Goal: Task Accomplishment & Management: Use online tool/utility

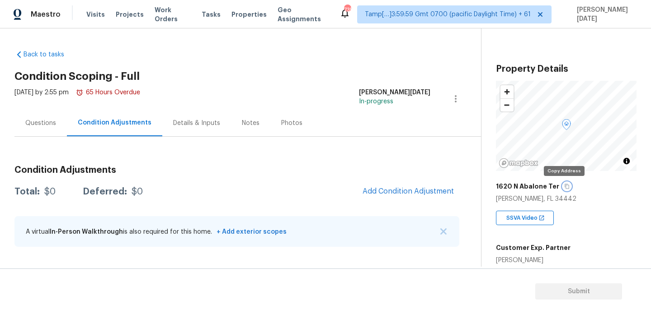
click at [565, 186] on icon "button" at bounding box center [566, 186] width 5 height 5
click at [39, 128] on div "Questions" at bounding box center [40, 123] width 52 height 27
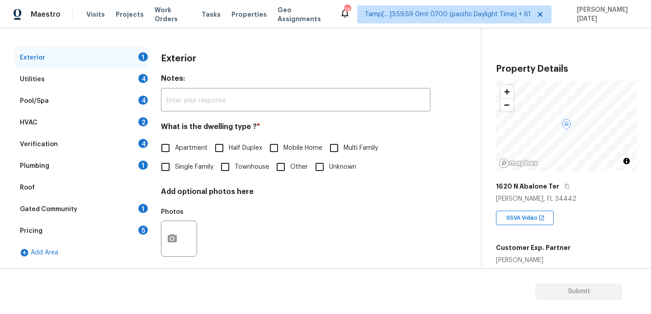
scroll to position [116, 0]
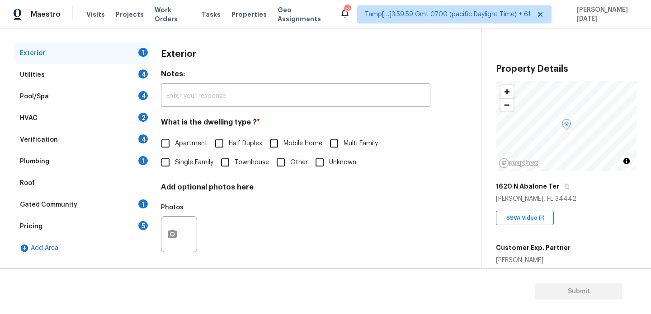
click at [132, 93] on div "Pool/Spa 4" at bounding box center [82, 97] width 136 height 22
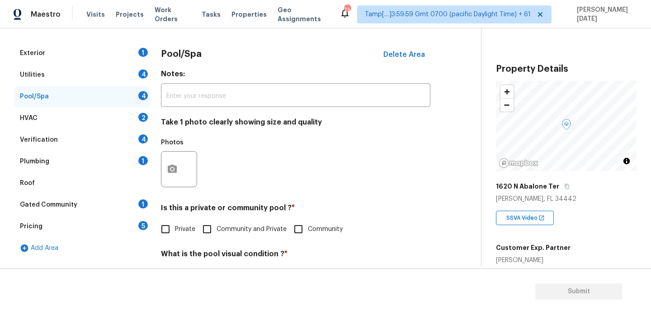
click at [79, 135] on div "Verification 4" at bounding box center [82, 140] width 136 height 22
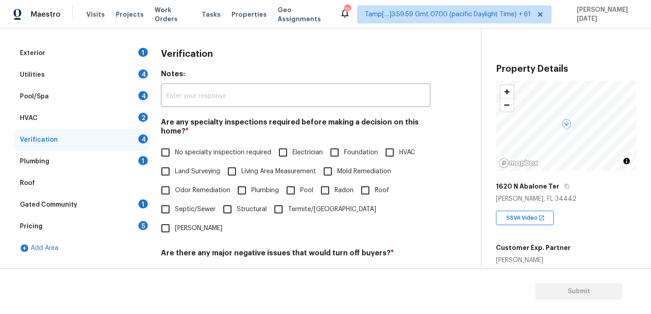
click at [110, 79] on div "Utilities 4" at bounding box center [82, 75] width 136 height 22
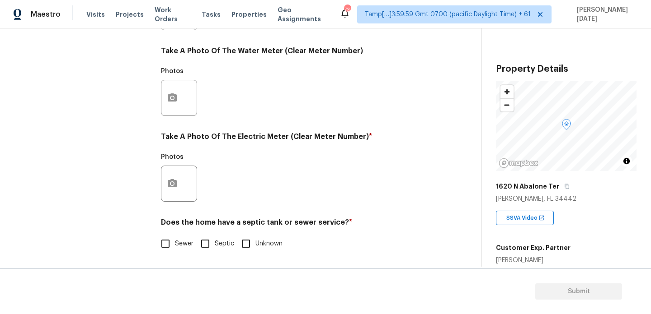
click at [217, 239] on span "Septic" at bounding box center [224, 243] width 19 height 9
click at [215, 239] on input "Septic" at bounding box center [205, 243] width 19 height 19
checkbox input "true"
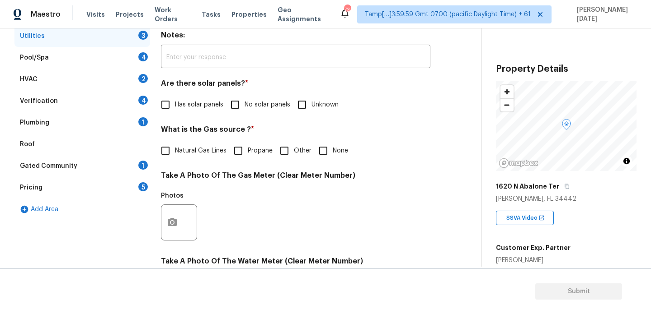
click at [128, 128] on div "Plumbing 1" at bounding box center [82, 123] width 136 height 22
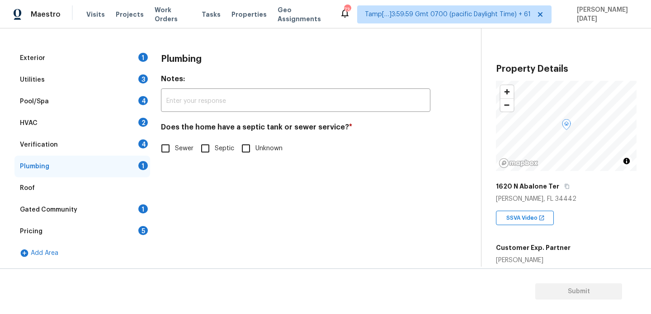
click at [204, 142] on input "Septic" at bounding box center [205, 148] width 19 height 19
checkbox input "true"
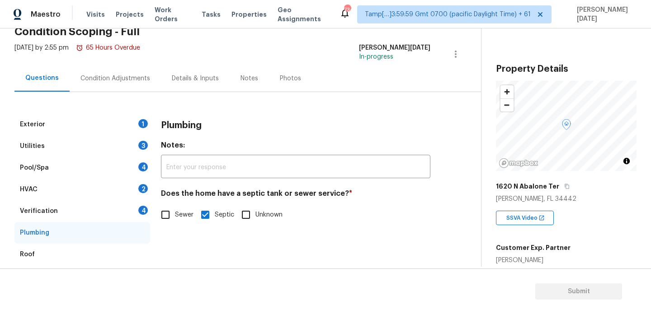
click at [118, 89] on div "Condition Adjustments" at bounding box center [115, 78] width 91 height 27
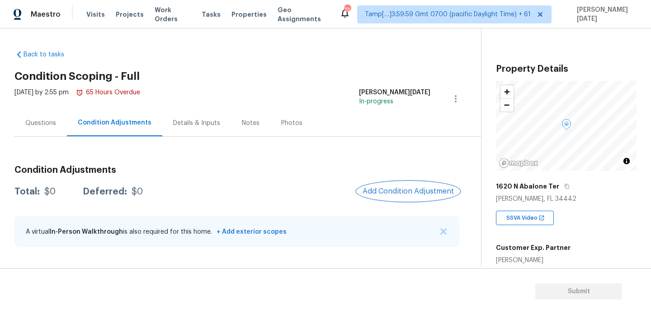
click at [396, 195] on span "Add Condition Adjustment" at bounding box center [407, 191] width 91 height 8
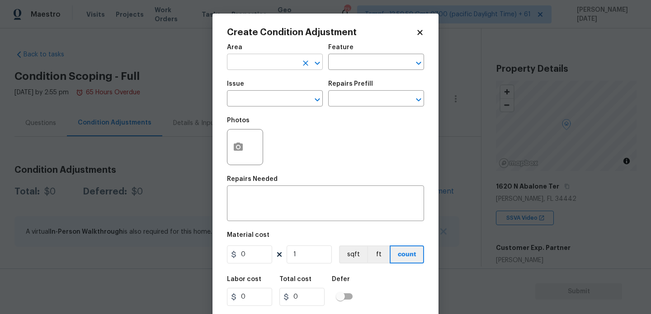
click at [239, 66] on input "text" at bounding box center [262, 63] width 70 height 14
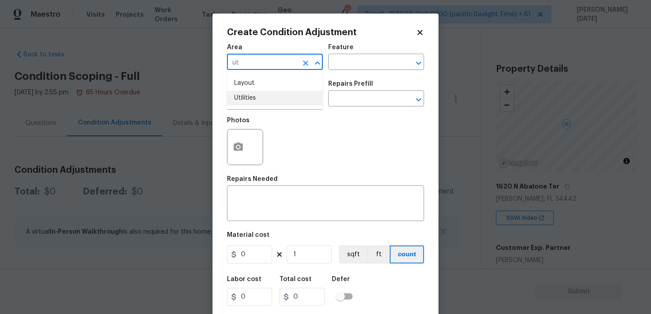
click at [251, 94] on li "Utilities" at bounding box center [275, 98] width 96 height 15
type input "Utilities"
click at [251, 94] on input "text" at bounding box center [262, 100] width 70 height 14
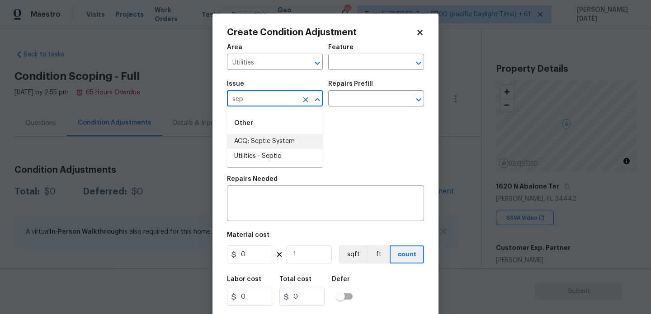
click at [281, 139] on li "ACQ: Septic System" at bounding box center [275, 141] width 96 height 15
type input "ACQ: Septic System"
click at [361, 94] on input "text" at bounding box center [363, 100] width 70 height 14
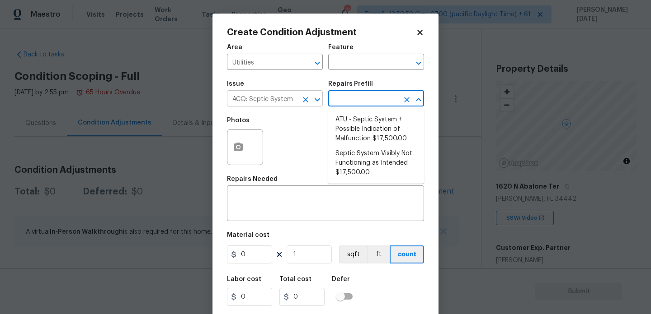
click at [300, 100] on button "Clear" at bounding box center [305, 100] width 13 height 13
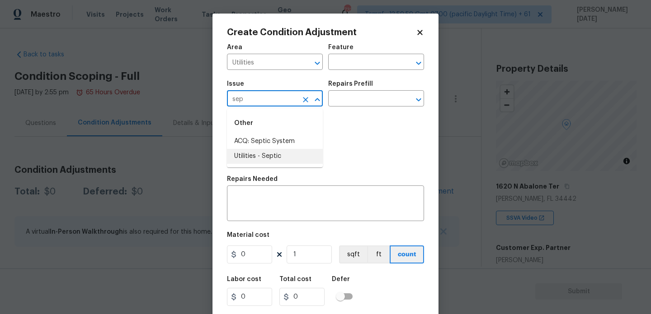
click at [300, 151] on li "Utilities - Septic" at bounding box center [275, 156] width 96 height 15
type input "Utilities - Septic"
click at [337, 108] on div "Issue Utilities - Septic ​ Repairs Prefill ​" at bounding box center [325, 93] width 197 height 37
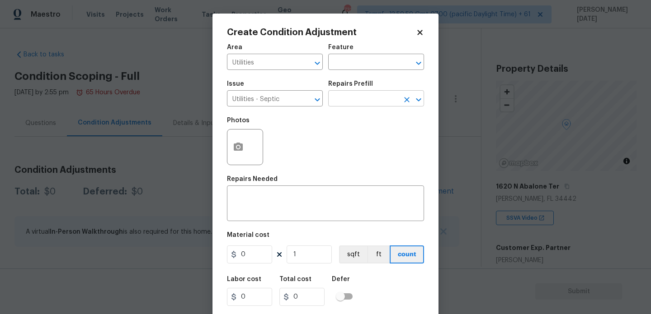
click at [358, 101] on input "text" at bounding box center [363, 100] width 70 height 14
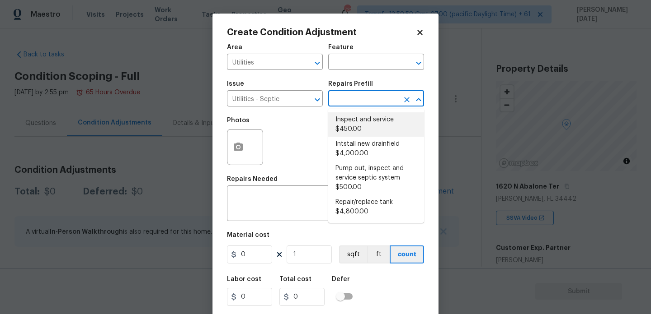
click at [363, 126] on li "Inspect and service $450.00" at bounding box center [376, 124] width 96 height 24
type textarea "Pump and inspect septic tank and provide clean bill of health from specialist c…"
type input "450"
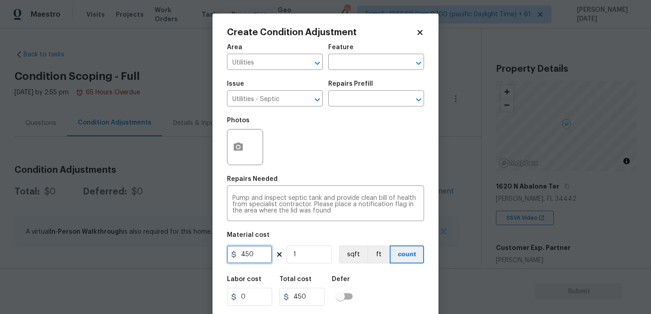
drag, startPoint x: 257, startPoint y: 253, endPoint x: 187, endPoint y: 253, distance: 69.6
click at [187, 253] on div "Create Condition Adjustment Area Utilities ​ Feature ​ Issue Utilities - Septic…" at bounding box center [325, 157] width 651 height 314
type input "2000"
click at [367, 173] on div "Area Utilities ​ Feature ​ Issue Utilities - Septic ​ Repairs Prefill ​ Photos …" at bounding box center [325, 188] width 197 height 298
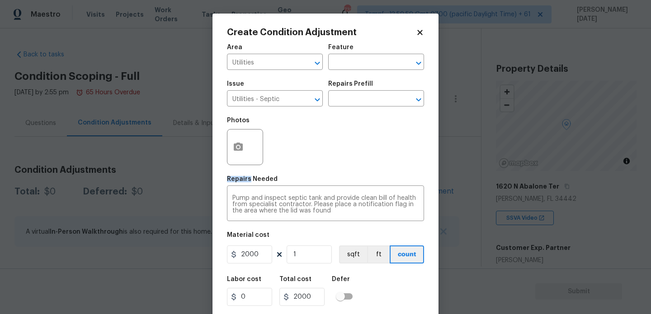
click at [367, 173] on div "Area Utilities ​ Feature ​ Issue Utilities - Septic ​ Repairs Prefill ​ Photos …" at bounding box center [325, 188] width 197 height 298
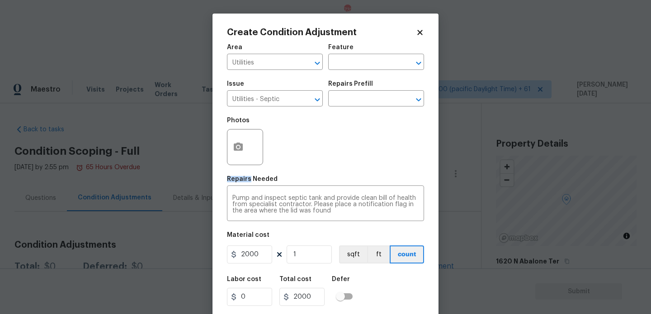
scroll to position [23, 0]
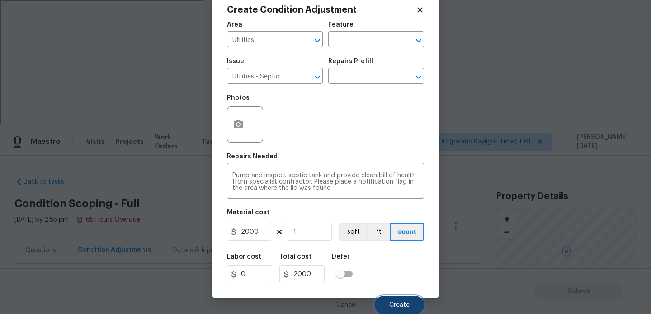
click at [394, 304] on span "Create" at bounding box center [399, 305] width 20 height 7
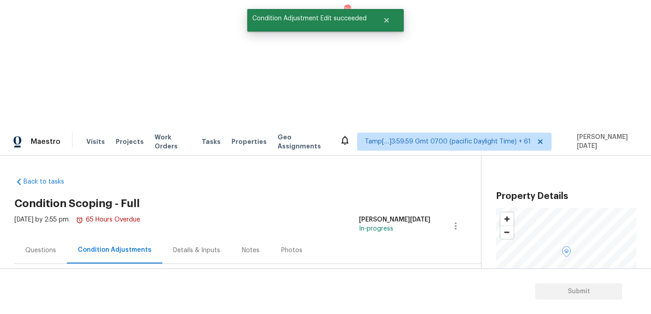
scroll to position [0, 0]
click at [407, 314] on span "Add Condition Adjustment" at bounding box center [415, 319] width 91 height 8
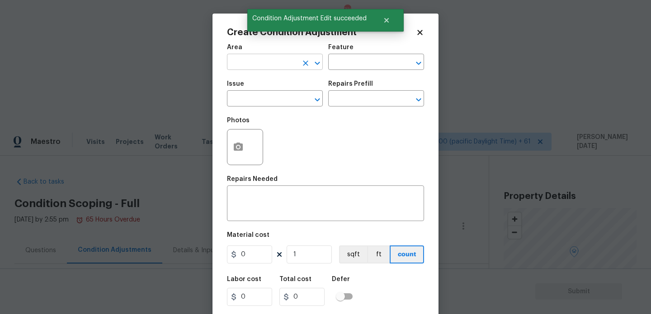
click at [240, 65] on input "text" at bounding box center [262, 63] width 70 height 14
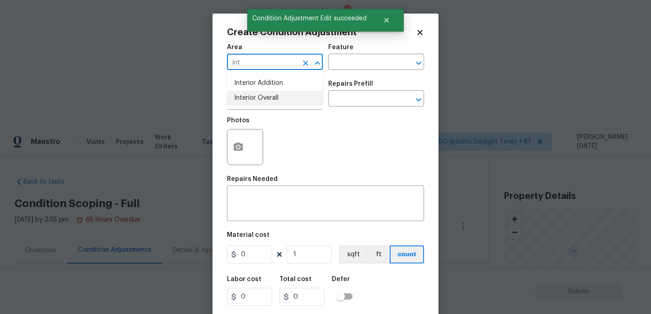
click at [245, 107] on ul "Interior Addition Interior Overall" at bounding box center [275, 90] width 96 height 37
click at [264, 100] on li "Interior Overall" at bounding box center [275, 98] width 96 height 15
type input "Interior Overall"
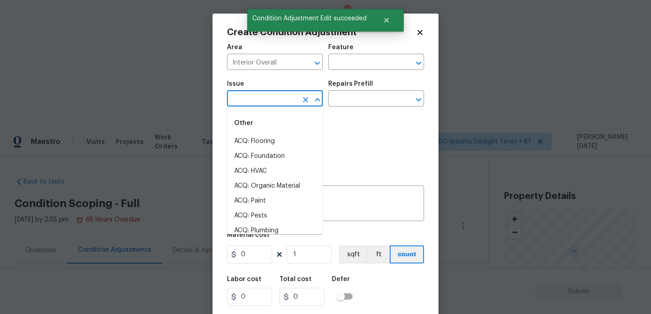
click at [264, 100] on input "text" at bounding box center [262, 100] width 70 height 14
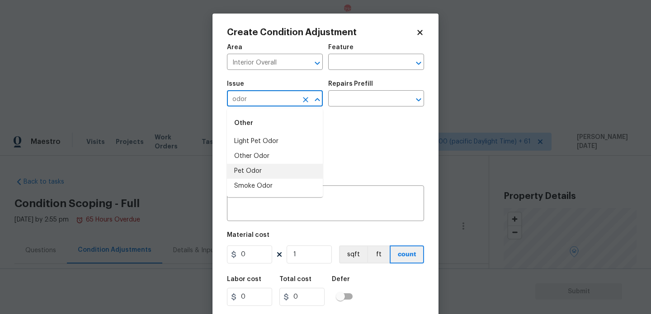
click at [267, 172] on li "Pet Odor" at bounding box center [275, 171] width 96 height 15
type input "Pet Odor"
click at [380, 98] on input "text" at bounding box center [363, 100] width 70 height 14
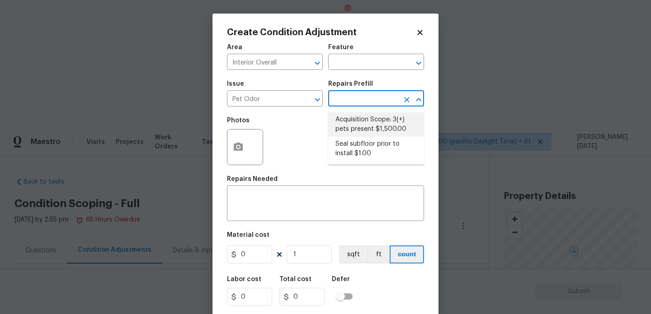
click at [379, 120] on li "Acquisition Scope: 3(+) pets present $1,500.00" at bounding box center [376, 124] width 96 height 24
type textarea "Acquisition Scope: 3(+) pets present"
type input "1500"
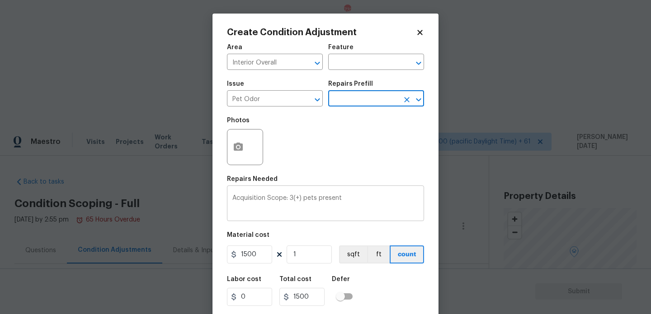
scroll to position [23, 0]
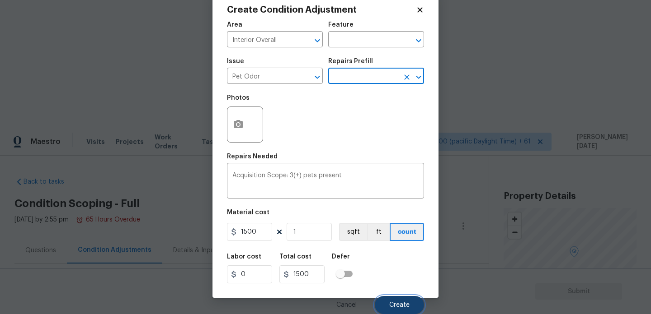
click at [408, 304] on span "Create" at bounding box center [399, 305] width 20 height 7
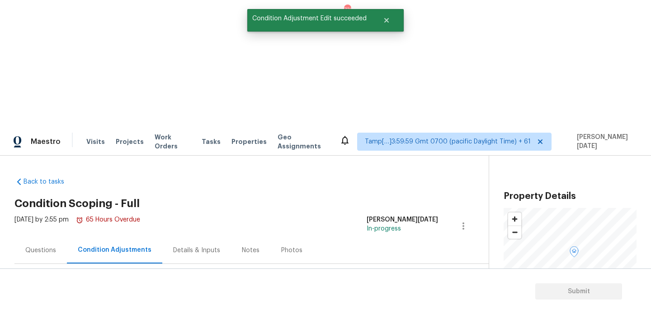
scroll to position [0, 0]
click at [412, 309] on button "Add Condition Adjustment" at bounding box center [416, 318] width 102 height 19
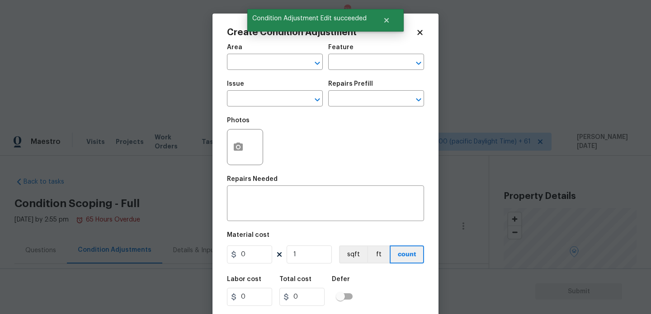
click at [412, 186] on div "Create Condition Adjustment Area ​ Feature ​ Issue ​ Repairs Prefill ​ Photos R…" at bounding box center [325, 167] width 226 height 307
click at [236, 57] on input "text" at bounding box center [262, 63] width 70 height 14
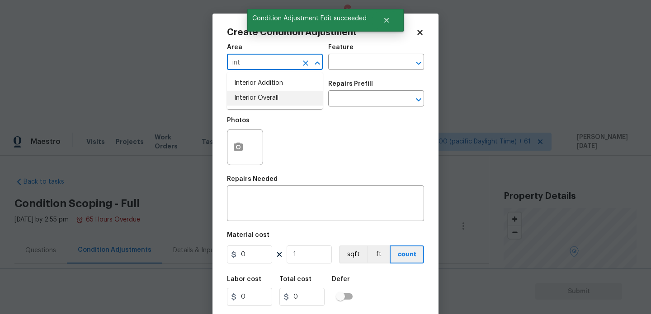
click at [246, 96] on li "Interior Overall" at bounding box center [275, 98] width 96 height 15
type input "Interior Overall"
click at [246, 96] on input "text" at bounding box center [262, 100] width 70 height 14
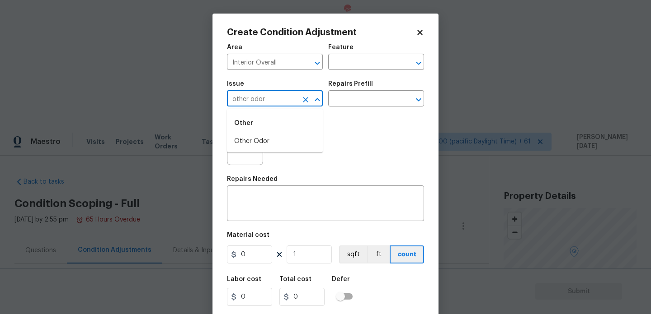
click at [253, 142] on li "Other Odor" at bounding box center [275, 141] width 96 height 15
type input "Other Odor"
click at [356, 100] on input "text" at bounding box center [363, 100] width 70 height 14
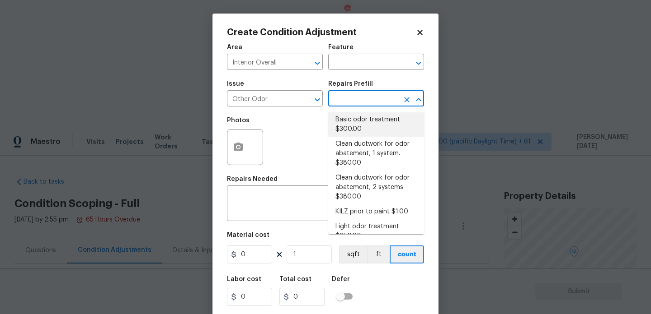
click at [366, 122] on li "Basic odor treatment $300.00" at bounding box center [376, 124] width 96 height 24
type textarea "OD Odor Protocol: Heavy Odor present. Remediate home odor. Including but not li…"
type input "300"
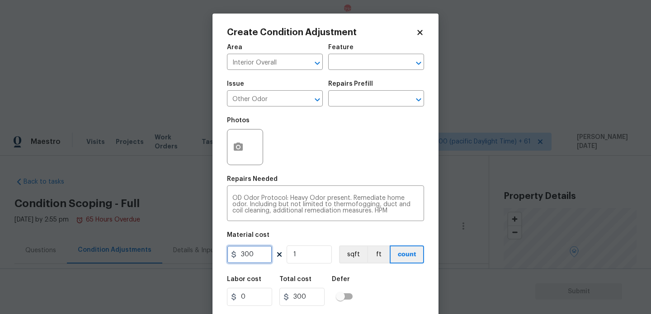
drag, startPoint x: 261, startPoint y: 252, endPoint x: 162, endPoint y: 250, distance: 99.0
click at [162, 250] on div "Create Condition Adjustment Area Interior Overall ​ Feature ​ Issue Other Odor …" at bounding box center [325, 157] width 651 height 314
type input "575"
click at [396, 120] on div "Photos" at bounding box center [325, 141] width 197 height 59
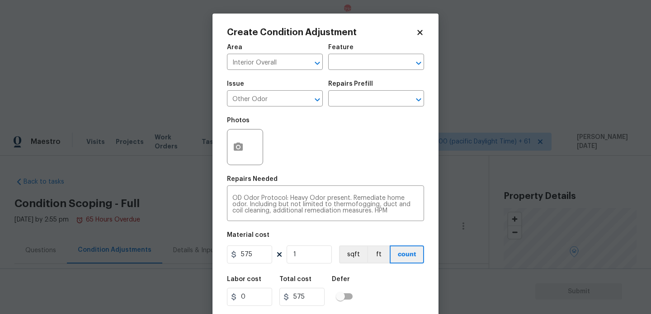
scroll to position [23, 0]
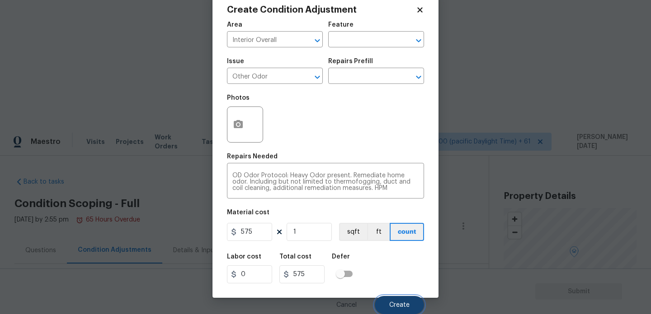
click at [395, 306] on span "Create" at bounding box center [399, 305] width 20 height 7
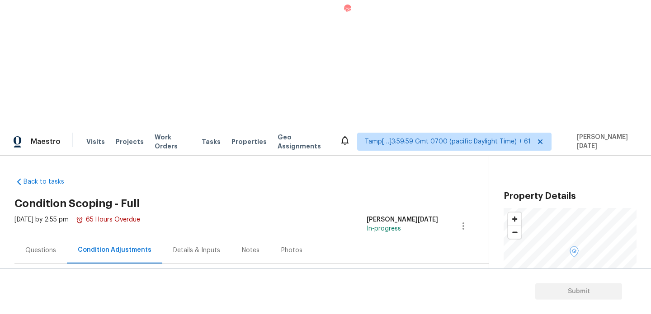
scroll to position [60, 0]
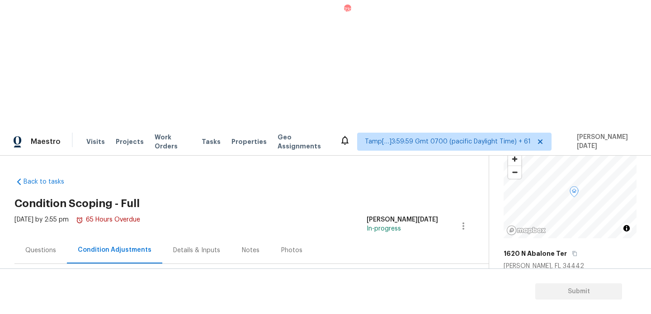
copy span "2034"
click at [428, 314] on span "Add Condition Adjustment" at bounding box center [415, 319] width 91 height 8
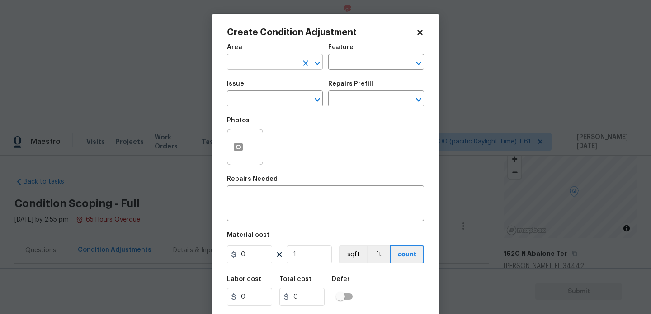
click at [239, 59] on input "text" at bounding box center [262, 63] width 70 height 14
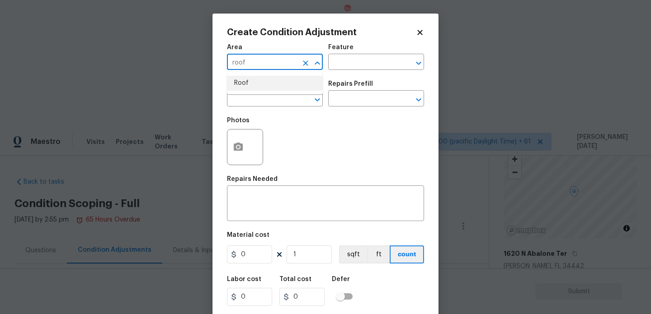
click at [253, 78] on li "Roof" at bounding box center [275, 83] width 96 height 15
type input "Roof"
click at [264, 99] on input "text" at bounding box center [262, 100] width 70 height 14
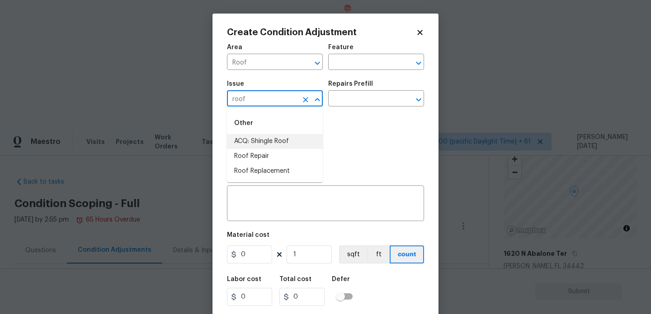
click at [278, 141] on li "ACQ: Shingle Roof" at bounding box center [275, 141] width 96 height 15
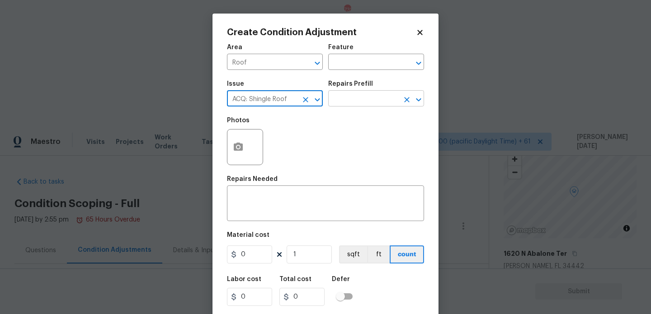
type input "ACQ: Shingle Roof"
click at [354, 105] on input "text" at bounding box center [363, 100] width 70 height 14
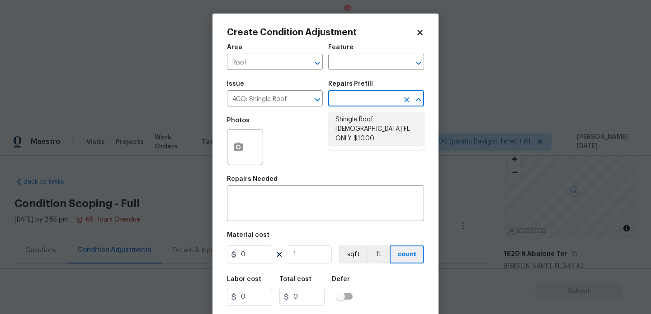
click at [360, 122] on li "Shingle Roof [DEMOGRAPHIC_DATA] FL ONLY $10.00" at bounding box center [376, 129] width 96 height 34
type input "Acquisition"
type textarea "Acquisition Scope ([US_STATE] Only): Shingle Roof 15+ years in age maintenance."
type input "10"
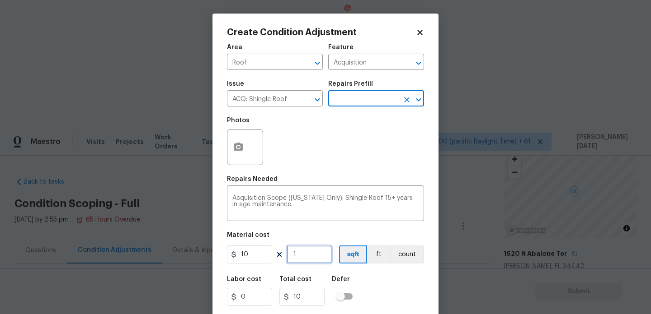
click at [308, 255] on input "1" at bounding box center [308, 255] width 45 height 18
type input "0"
paste input "2034"
type input "2034"
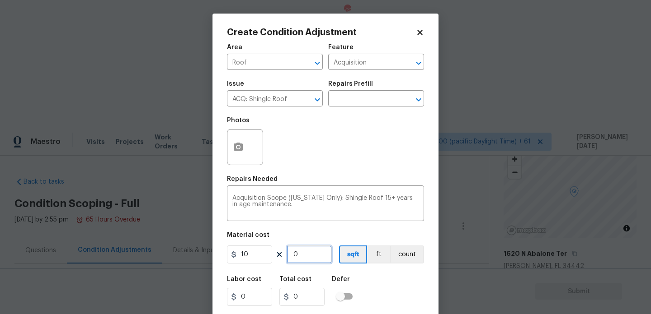
type input "20340"
type input "2034"
click at [386, 145] on div "Photos" at bounding box center [325, 141] width 197 height 59
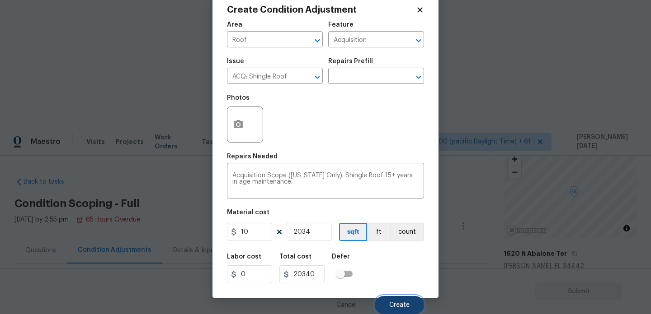
click at [404, 300] on button "Create" at bounding box center [399, 305] width 49 height 18
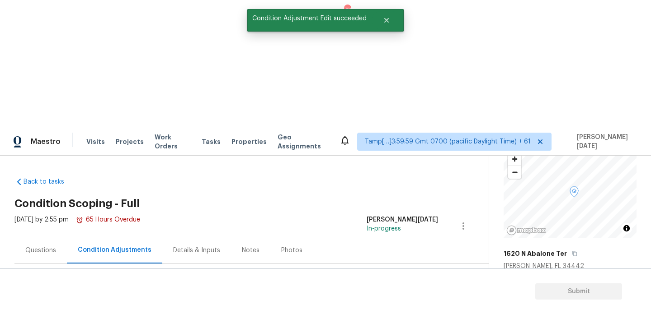
scroll to position [0, 0]
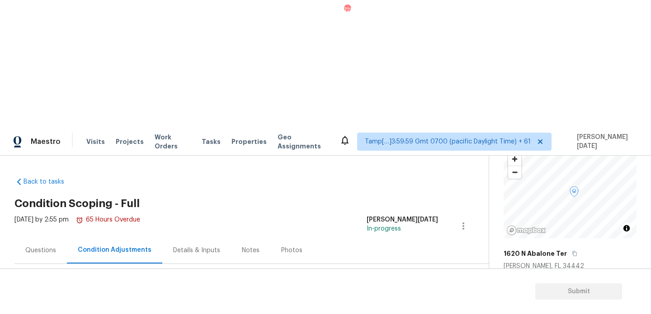
click at [429, 309] on button "Add Condition Adjustment" at bounding box center [416, 318] width 102 height 19
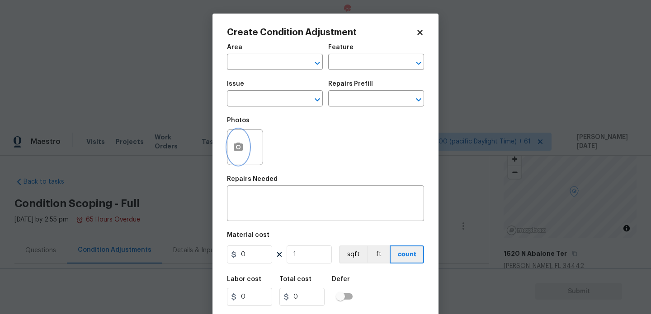
click at [244, 153] on button "button" at bounding box center [238, 147] width 22 height 35
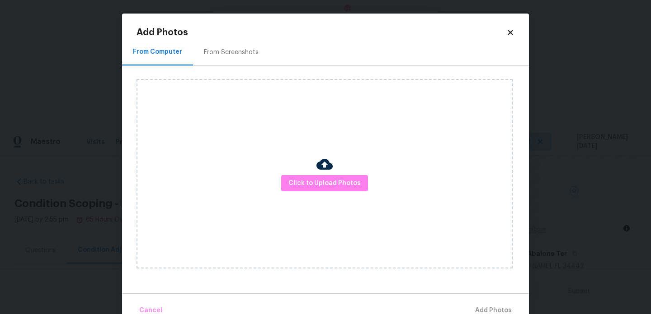
click at [233, 44] on div "From Screenshots" at bounding box center [231, 52] width 76 height 27
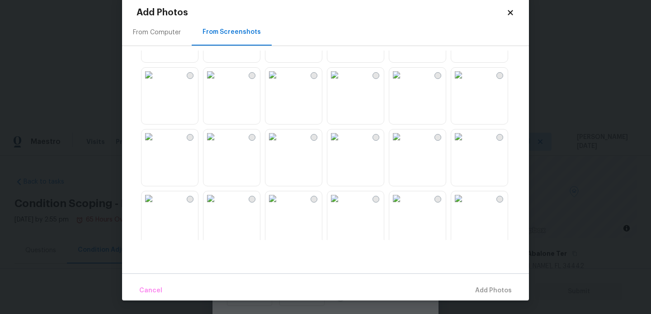
scroll to position [221, 0]
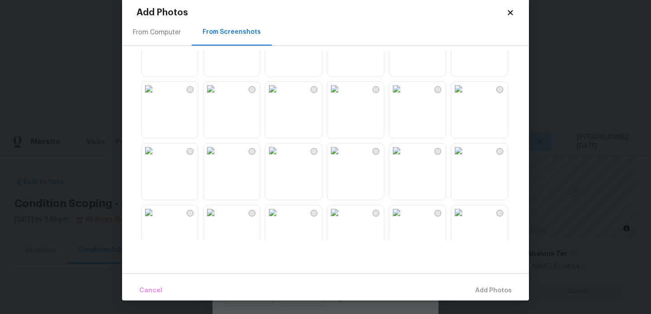
click at [465, 158] on img at bounding box center [458, 151] width 14 height 14
click at [492, 287] on span "Add 1 Photo(s)" at bounding box center [489, 291] width 45 height 11
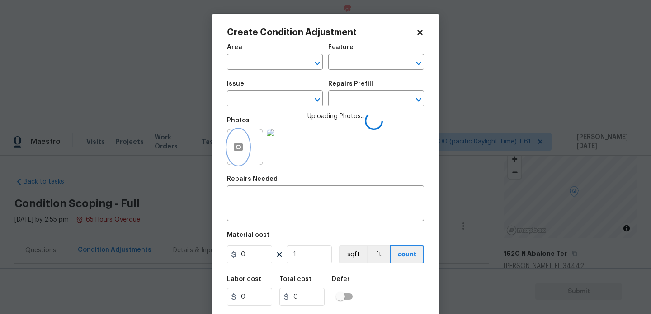
scroll to position [0, 0]
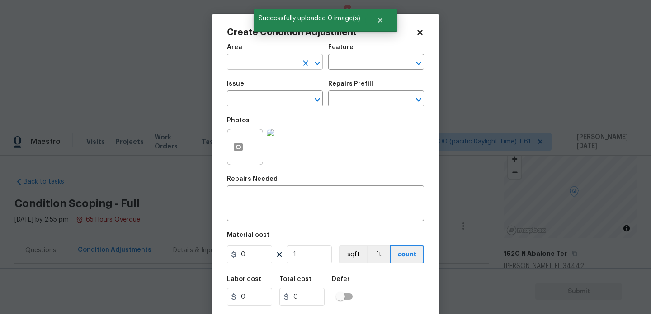
click at [239, 66] on input "text" at bounding box center [262, 63] width 70 height 14
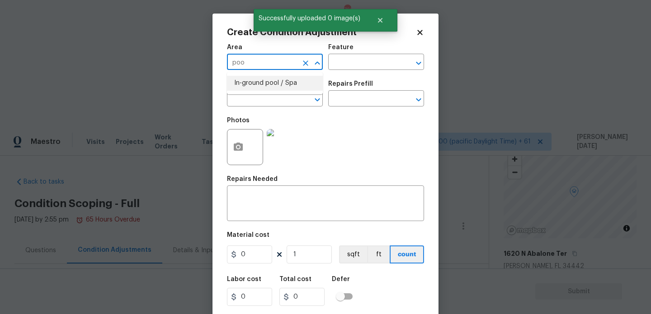
click at [247, 87] on li "In-ground pool / Spa" at bounding box center [275, 83] width 96 height 15
type input "In-ground pool / Spa"
click at [244, 102] on input "text" at bounding box center [262, 100] width 70 height 14
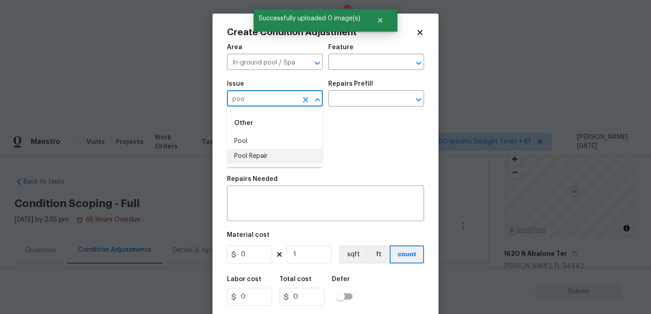
click at [256, 158] on li "Pool Repair" at bounding box center [275, 156] width 96 height 15
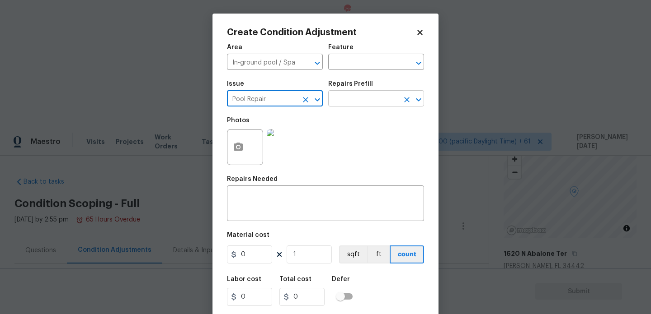
type input "Pool Repair"
click at [356, 104] on input "text" at bounding box center [363, 100] width 70 height 14
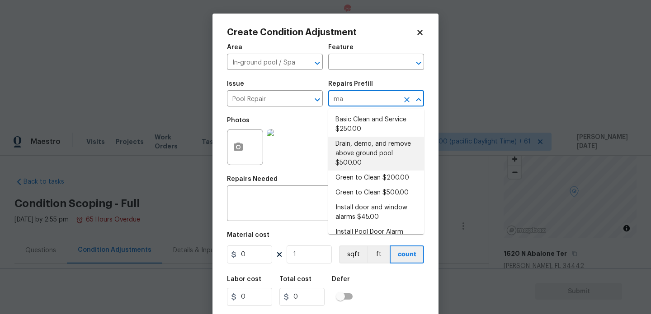
type input "maj"
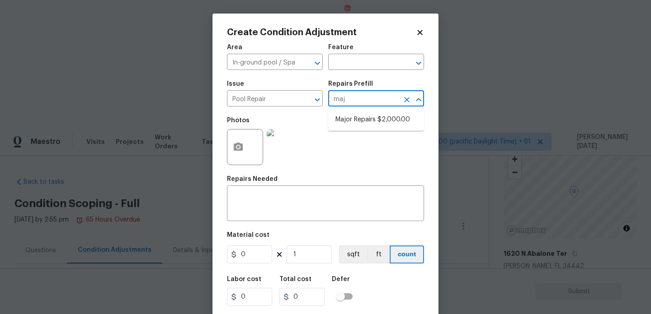
click at [365, 131] on ul "Major Repairs $2,000.00" at bounding box center [376, 120] width 96 height 22
click at [371, 123] on li "Major Repairs $2,000.00" at bounding box center [376, 119] width 96 height 15
type input "Pool"
type textarea "large misc. repairs abandoned empty pool"
type input "2000"
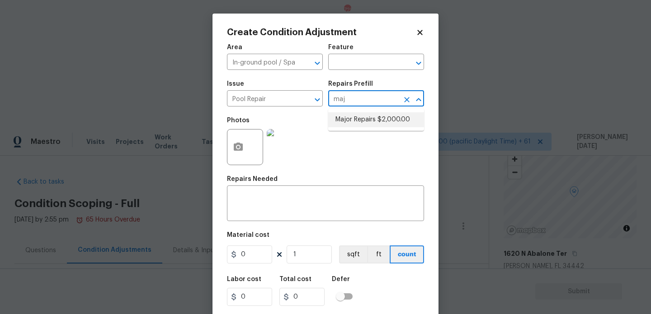
type input "2000"
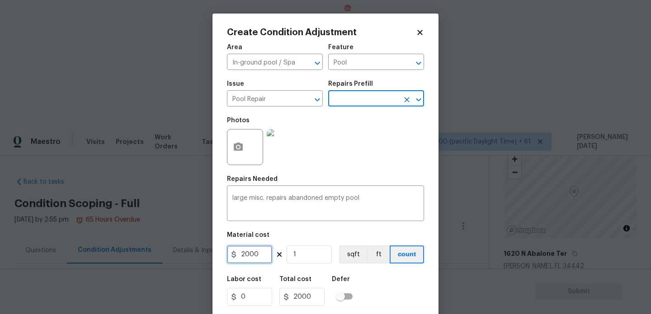
drag, startPoint x: 260, startPoint y: 260, endPoint x: 146, endPoint y: 260, distance: 113.9
click at [146, 260] on div "Create Condition Adjustment Area In-ground pool / Spa ​ Feature Pool ​ Issue Po…" at bounding box center [325, 157] width 651 height 314
type input "10000"
click at [361, 147] on div "Photos" at bounding box center [325, 141] width 197 height 59
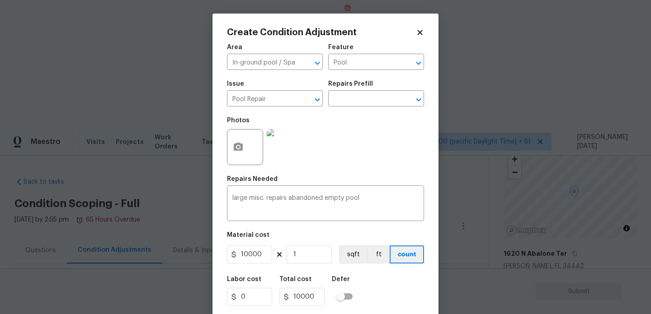
scroll to position [23, 0]
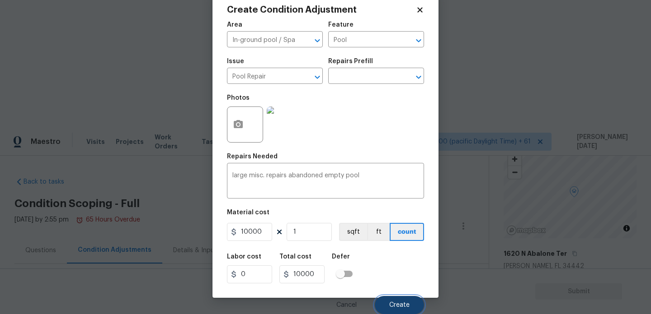
click at [394, 305] on span "Create" at bounding box center [399, 305] width 20 height 7
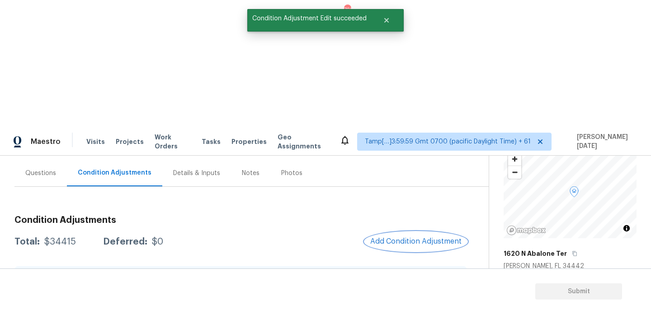
scroll to position [87, 0]
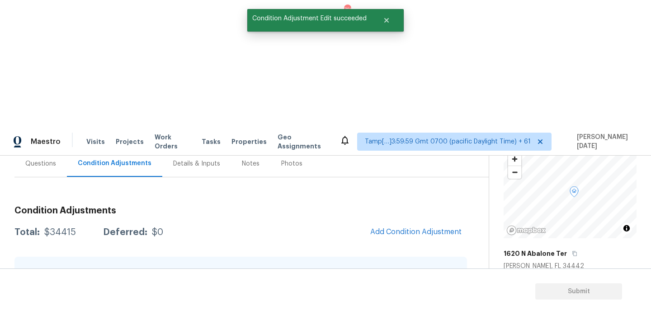
copy span "2034"
click at [397, 223] on button "Add Condition Adjustment" at bounding box center [416, 232] width 102 height 19
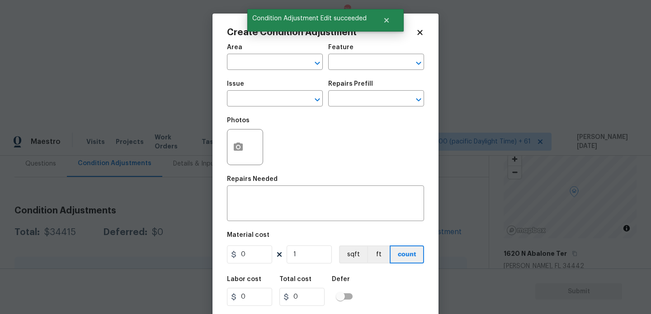
click at [243, 75] on span "Area ​" at bounding box center [275, 57] width 96 height 37
click at [242, 69] on input "text" at bounding box center [262, 63] width 70 height 14
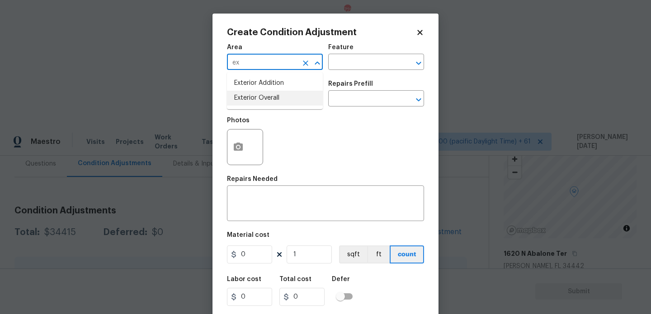
click at [248, 100] on li "Exterior Overall" at bounding box center [275, 98] width 96 height 15
type input "Exterior Overall"
click at [248, 100] on input "text" at bounding box center [262, 100] width 70 height 14
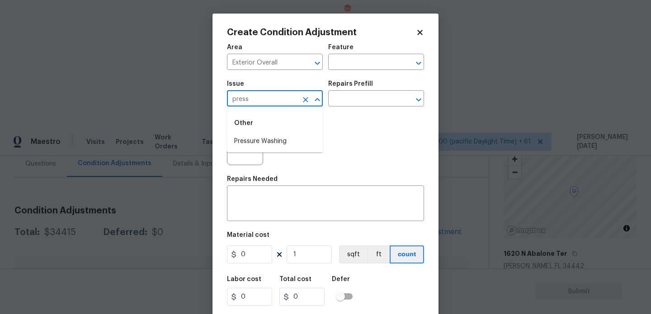
click at [264, 137] on li "Pressure Washing" at bounding box center [275, 141] width 96 height 15
type input "Pressure Washing"
click at [350, 98] on input "text" at bounding box center [363, 100] width 70 height 14
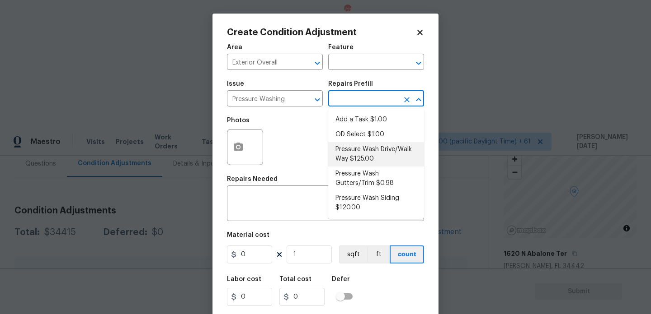
click at [363, 160] on li "Pressure Wash Drive/Walk Way $125.00" at bounding box center [376, 154] width 96 height 24
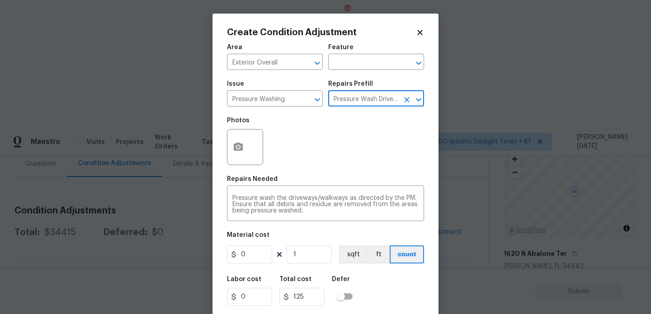
type input "Siding"
type textarea "Pressure wash the driveways/walkways as directed by the PM. Ensure that all deb…"
type input "125"
drag, startPoint x: 262, startPoint y: 255, endPoint x: 194, endPoint y: 255, distance: 67.8
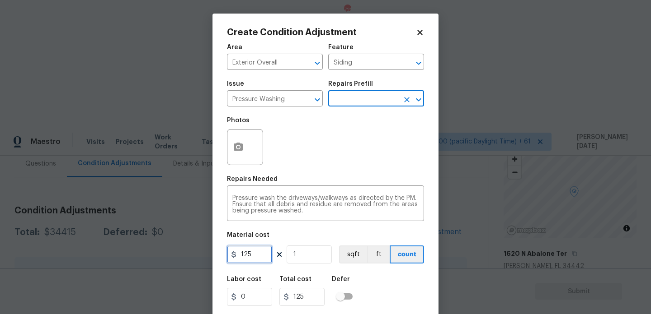
click at [194, 255] on div "Create Condition Adjustment Area Exterior Overall ​ Feature Siding ​ Issue Pres…" at bounding box center [325, 157] width 651 height 314
type input "200"
click at [350, 160] on div "Photos" at bounding box center [325, 141] width 197 height 59
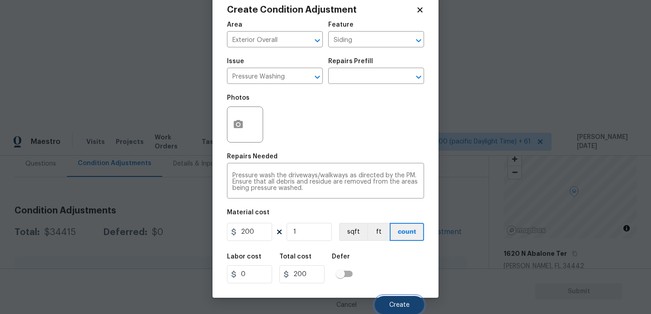
click at [391, 297] on button "Create" at bounding box center [399, 305] width 49 height 18
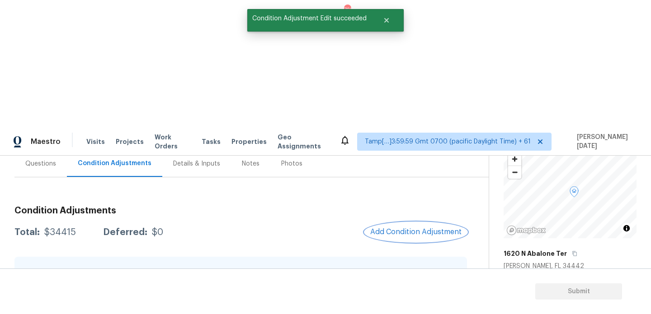
scroll to position [0, 0]
click at [389, 104] on div at bounding box center [325, 157] width 651 height 314
click at [389, 228] on span "Add Condition Adjustment" at bounding box center [415, 232] width 91 height 8
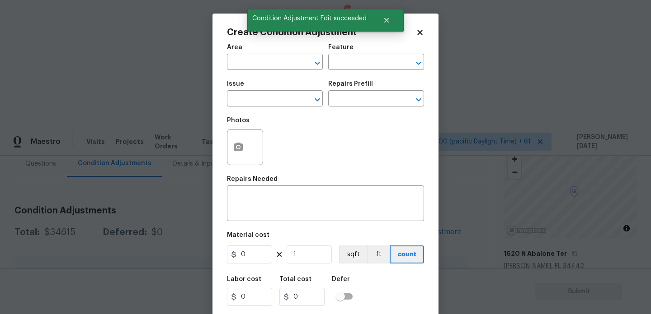
click at [224, 155] on div "Create Condition Adjustment Area ​ Feature ​ Issue ​ Repairs Prefill ​ Photos R…" at bounding box center [325, 167] width 226 height 307
click at [239, 150] on icon "button" at bounding box center [238, 147] width 9 height 8
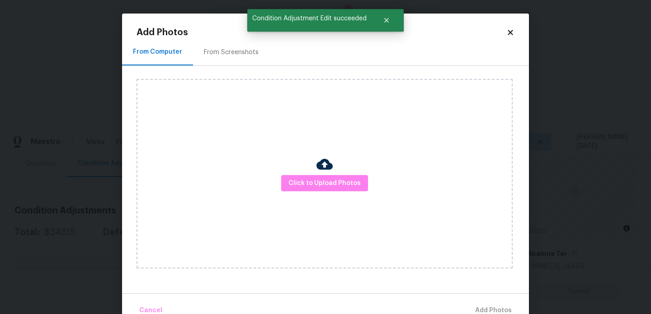
click at [227, 52] on div "From Screenshots" at bounding box center [231, 52] width 55 height 9
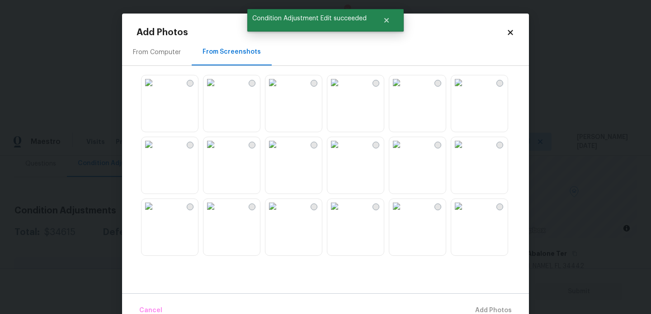
click at [156, 152] on img at bounding box center [148, 144] width 14 height 14
click at [218, 214] on img at bounding box center [210, 206] width 14 height 14
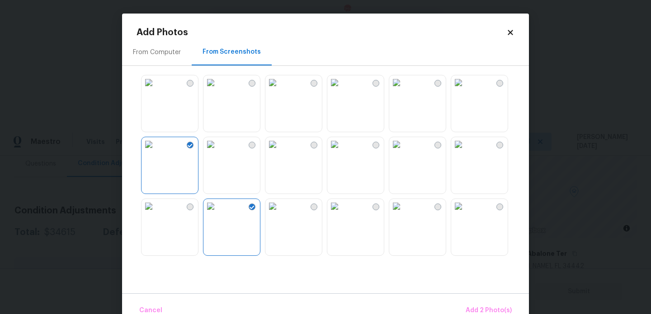
click at [403, 214] on img at bounding box center [396, 206] width 14 height 14
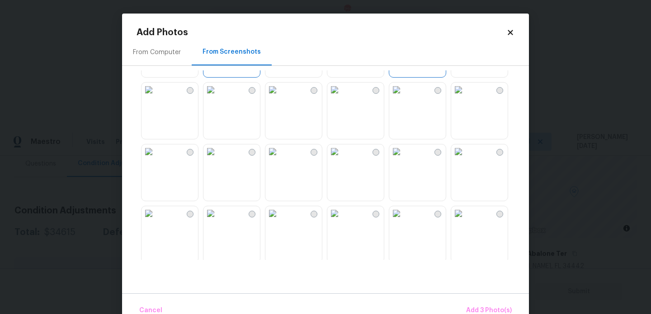
scroll to position [189, 0]
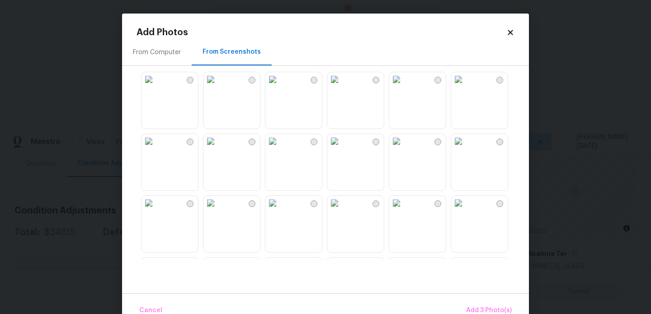
click at [465, 149] on img at bounding box center [458, 141] width 14 height 14
click at [403, 149] on img at bounding box center [396, 141] width 14 height 14
click at [498, 311] on span "Add 5 Photo(s)" at bounding box center [489, 310] width 46 height 11
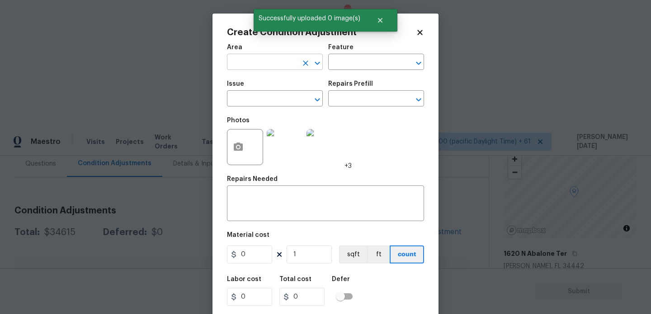
click at [245, 67] on input "text" at bounding box center [262, 63] width 70 height 14
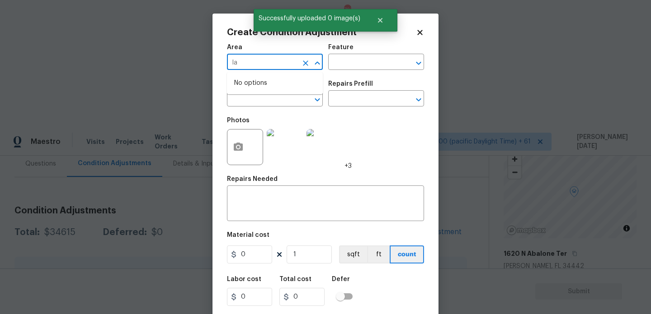
type input "l"
click at [254, 98] on li "Exterior Overall" at bounding box center [275, 98] width 96 height 15
type input "Exterior Overall"
click at [254, 98] on input "text" at bounding box center [262, 100] width 70 height 14
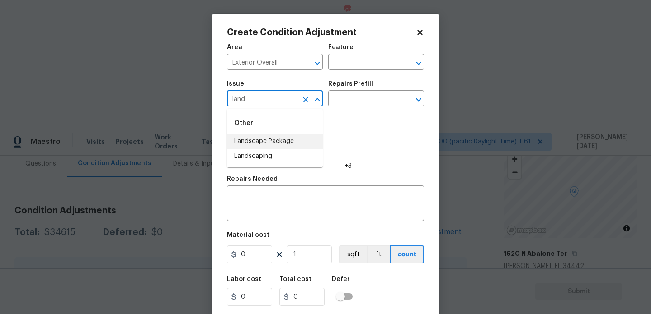
click at [287, 142] on li "Landscape Package" at bounding box center [275, 141] width 96 height 15
type input "Landscape Package"
click at [358, 88] on div "Repairs Prefill" at bounding box center [376, 87] width 96 height 12
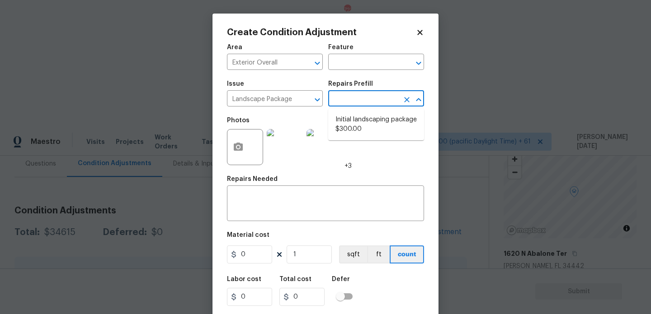
click at [357, 96] on input "text" at bounding box center [363, 100] width 70 height 14
click at [363, 123] on li "Initial landscaping package $300.00" at bounding box center [376, 124] width 96 height 24
type input "Home Readiness Packages"
type textarea "Mowing of grass up to 6" in height. Mow, edge along driveways & sidewalks, trim…"
type input "300"
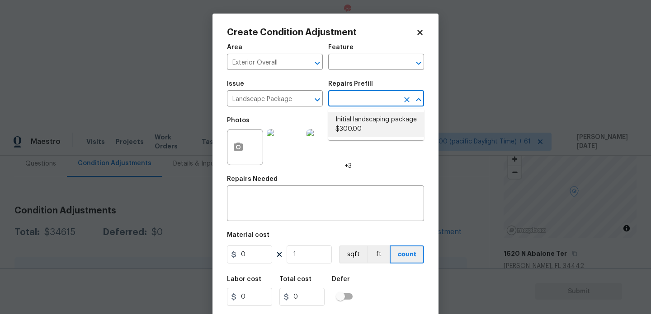
type input "300"
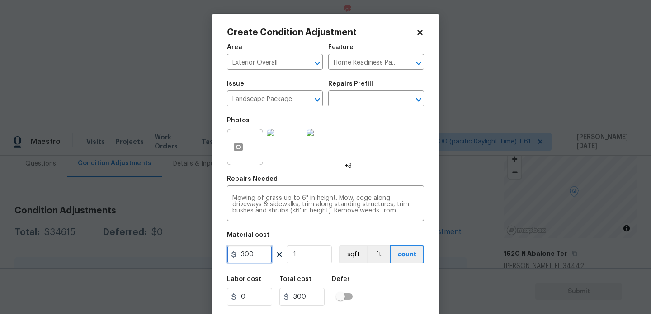
drag, startPoint x: 243, startPoint y: 258, endPoint x: 136, endPoint y: 257, distance: 107.1
click at [136, 257] on div "Create Condition Adjustment Area Exterior Overall ​ Feature Home Readiness Pack…" at bounding box center [325, 157] width 651 height 314
type input "1000"
click at [394, 172] on div "Area Exterior Overall ​ Feature Home Readiness Packages ​ Issue Landscape Packa…" at bounding box center [325, 188] width 197 height 298
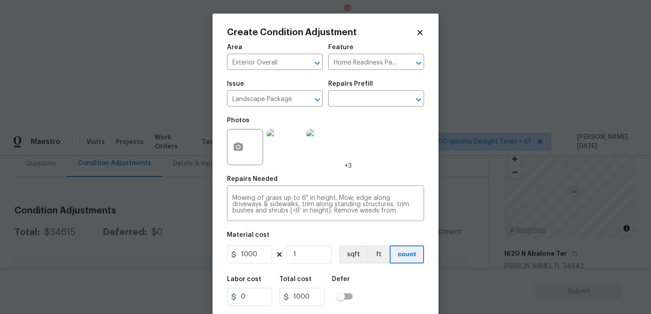
scroll to position [23, 0]
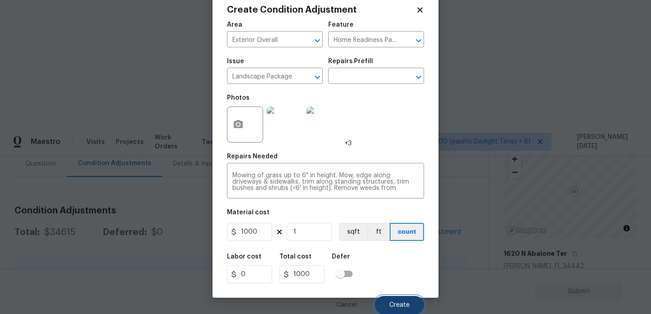
click at [403, 312] on button "Create" at bounding box center [399, 305] width 49 height 18
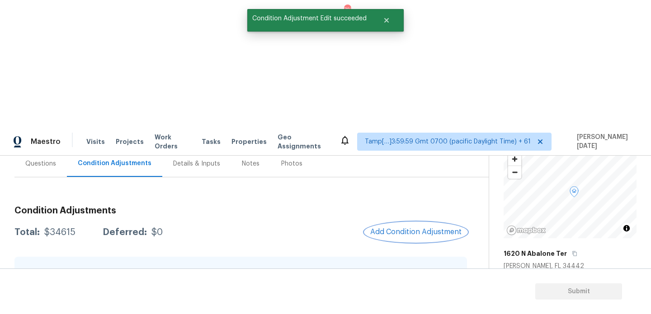
scroll to position [0, 0]
click at [412, 228] on span "Add Condition Adjustment" at bounding box center [415, 232] width 91 height 8
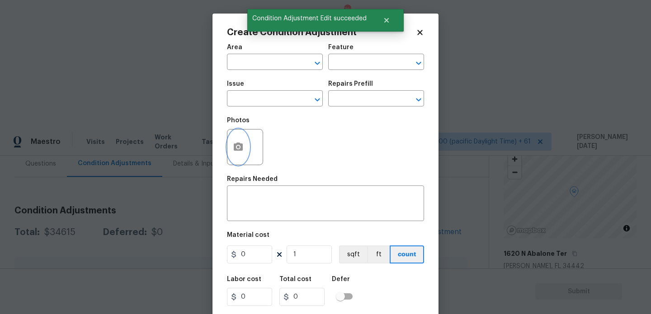
click at [239, 153] on icon "button" at bounding box center [238, 147] width 11 height 11
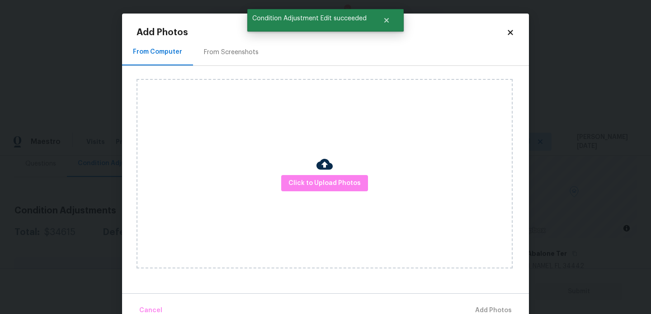
click at [240, 51] on div "From Screenshots" at bounding box center [231, 52] width 55 height 9
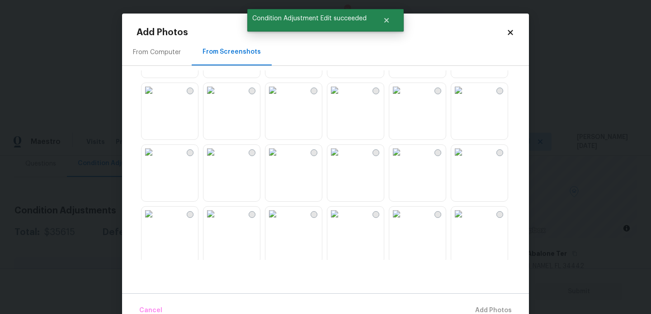
scroll to position [62, 0]
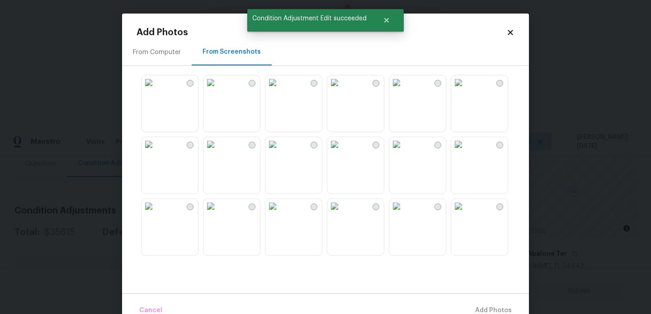
click at [403, 152] on img at bounding box center [396, 144] width 14 height 14
click at [329, 156] on img at bounding box center [334, 148] width 14 height 14
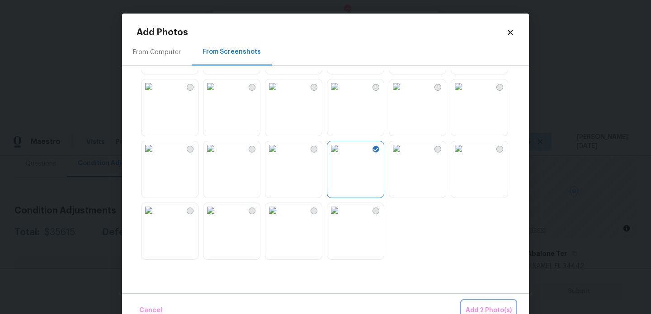
click at [474, 308] on span "Add 2 Photo(s)" at bounding box center [488, 310] width 46 height 11
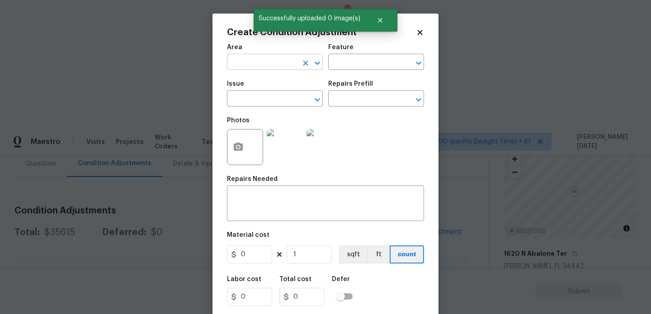
click at [244, 67] on input "text" at bounding box center [262, 63] width 70 height 14
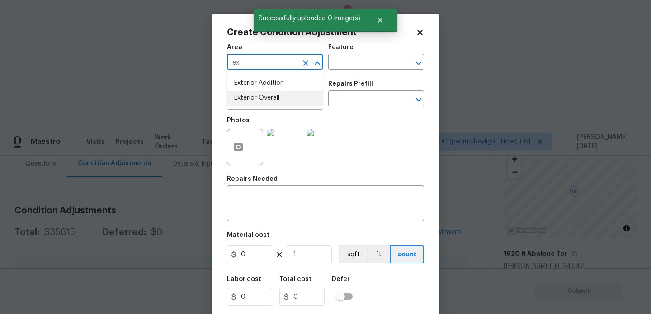
click at [258, 106] on ul "Exterior Addition Exterior Overall" at bounding box center [275, 90] width 96 height 37
click at [268, 102] on li "Exterior Overall" at bounding box center [275, 98] width 96 height 15
type input "Exterior Overall"
click at [268, 102] on input "text" at bounding box center [262, 100] width 70 height 14
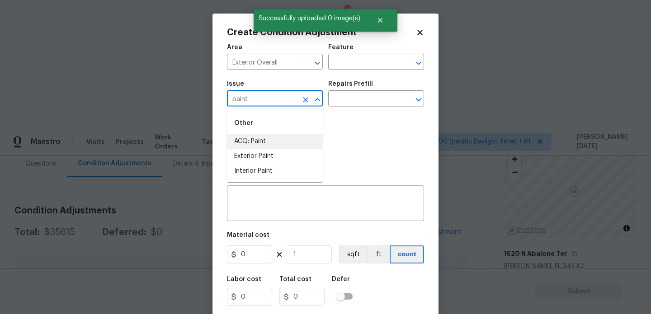
click at [272, 148] on li "ACQ: Paint" at bounding box center [275, 141] width 96 height 15
type input "ACQ: Paint"
click at [364, 92] on div "Repairs Prefill" at bounding box center [376, 87] width 96 height 12
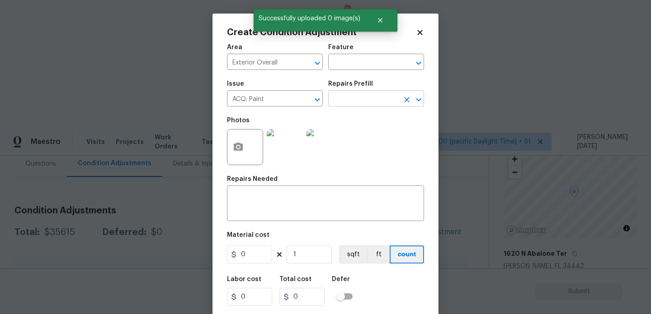
click at [364, 97] on input "text" at bounding box center [363, 100] width 70 height 14
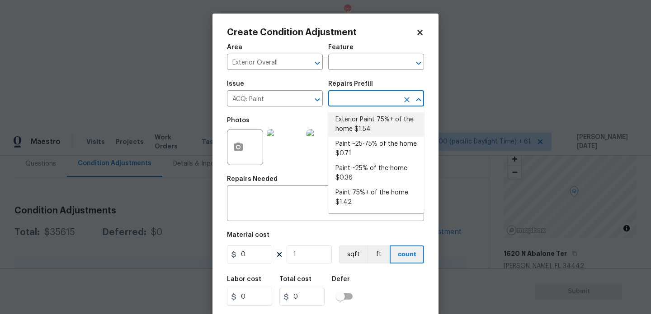
click at [369, 134] on li "Exterior Paint 75%+ of the home $1.54" at bounding box center [376, 124] width 96 height 24
type input "Acquisition"
type textarea "Acquisition Scope: 75%+ of the home exterior will likely require paint"
type input "1.54"
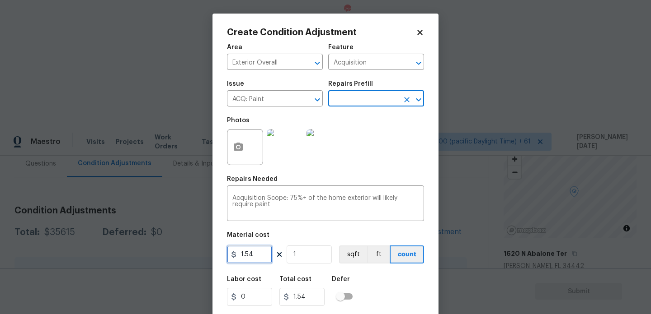
click at [269, 256] on input "1.54" at bounding box center [249, 255] width 45 height 18
type input "1.5"
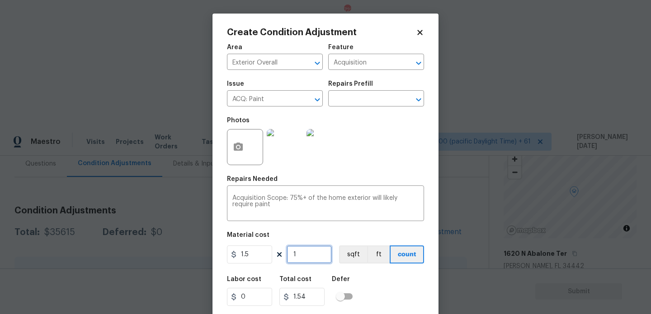
type input "1.5"
click at [322, 251] on input "1" at bounding box center [308, 255] width 45 height 18
type input "0"
paste input "2034"
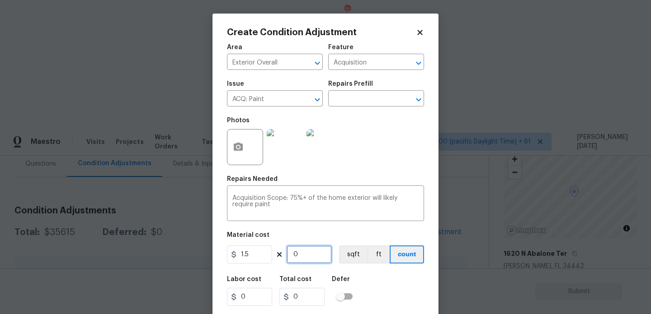
type input "2034"
type input "3051"
type input "2034"
click at [389, 153] on div "Photos" at bounding box center [325, 141] width 197 height 59
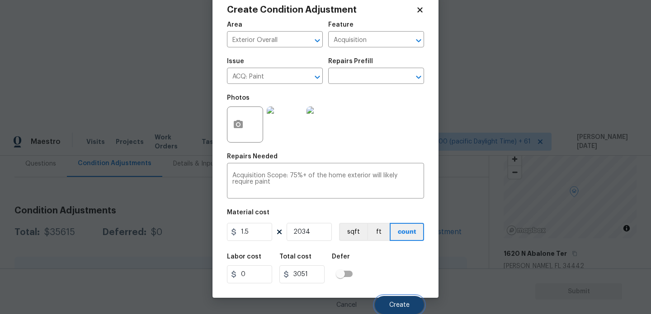
click at [403, 310] on button "Create" at bounding box center [399, 305] width 49 height 18
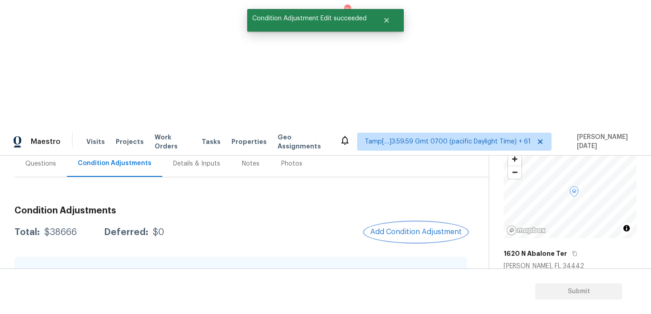
scroll to position [164, 0]
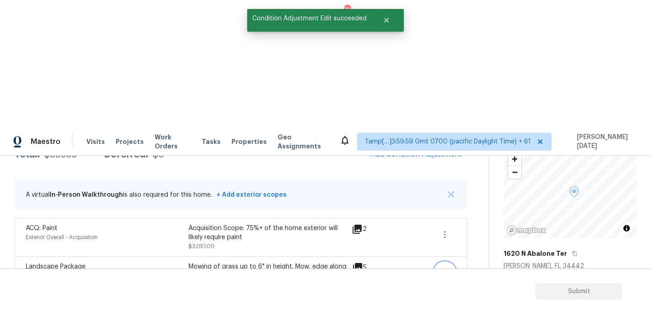
click at [436, 262] on button "button" at bounding box center [445, 273] width 22 height 22
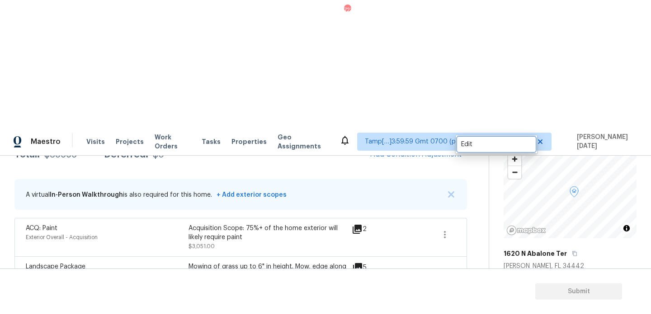
click at [479, 147] on div "Edit" at bounding box center [496, 144] width 70 height 9
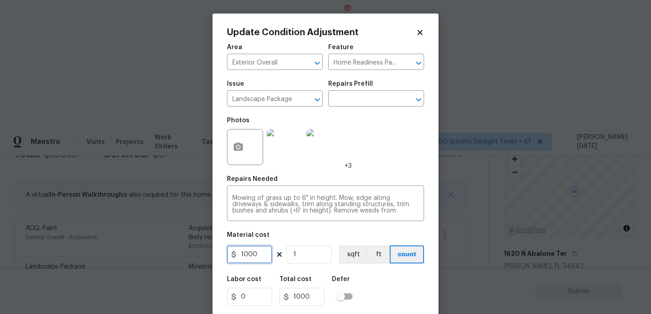
drag, startPoint x: 269, startPoint y: 258, endPoint x: 215, endPoint y: 258, distance: 54.7
click at [215, 258] on div "Update Condition Adjustment Area Exterior Overall ​ Feature Home Readiness Pack…" at bounding box center [325, 167] width 226 height 307
type input "2000"
click at [388, 184] on div "Repairs Needed" at bounding box center [325, 182] width 197 height 12
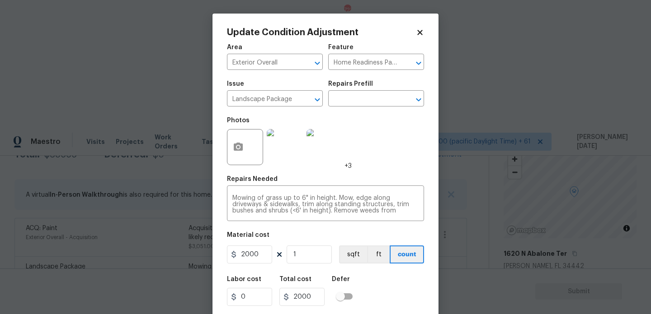
scroll to position [23, 0]
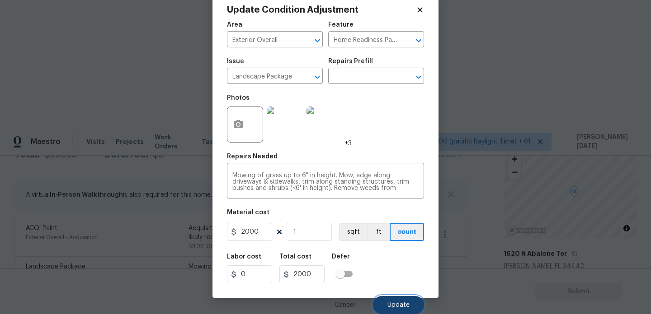
click at [394, 307] on span "Update" at bounding box center [398, 305] width 22 height 7
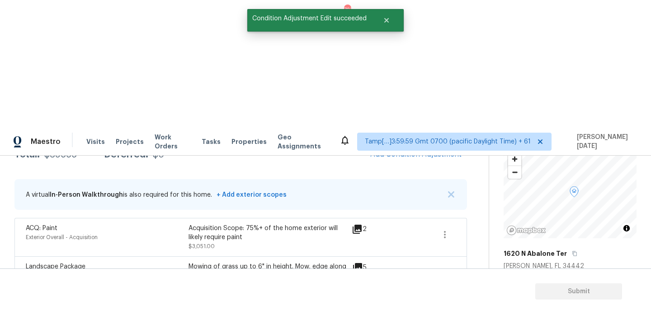
scroll to position [137, 0]
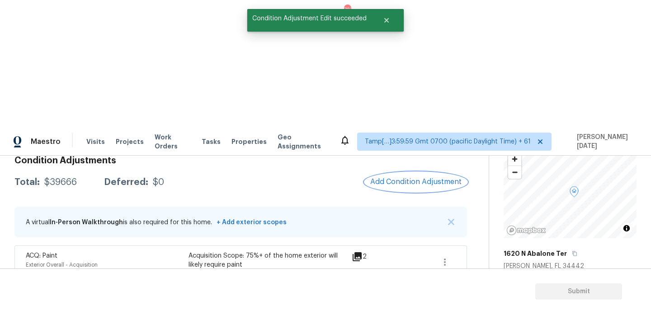
click at [401, 173] on button "Add Condition Adjustment" at bounding box center [416, 182] width 102 height 19
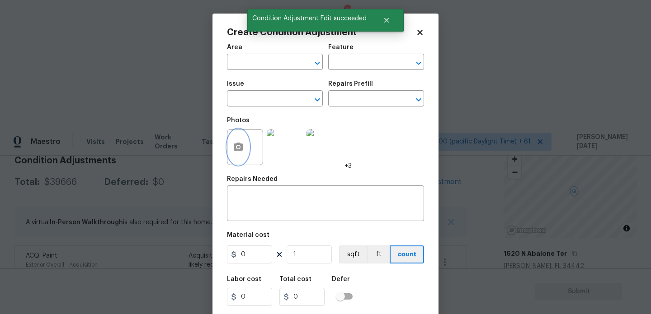
click at [244, 147] on button "button" at bounding box center [238, 147] width 22 height 35
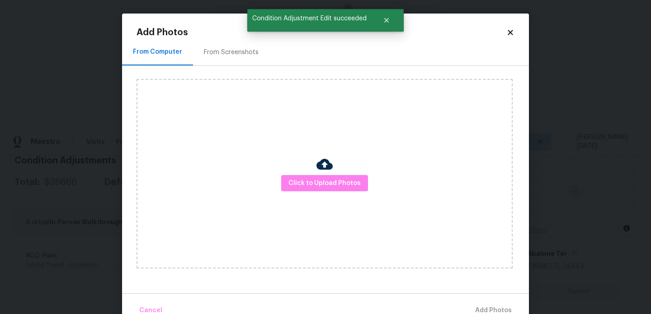
click at [235, 52] on div "From Screenshots" at bounding box center [231, 52] width 55 height 9
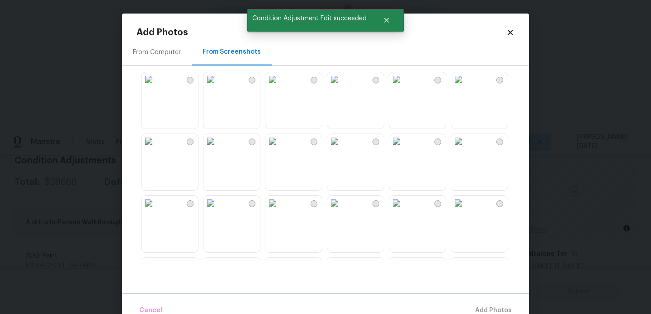
scroll to position [189, 0]
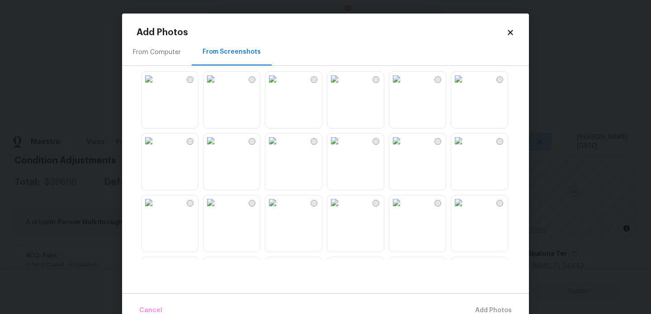
click at [342, 148] on img at bounding box center [334, 141] width 14 height 14
click at [465, 148] on img at bounding box center [458, 141] width 14 height 14
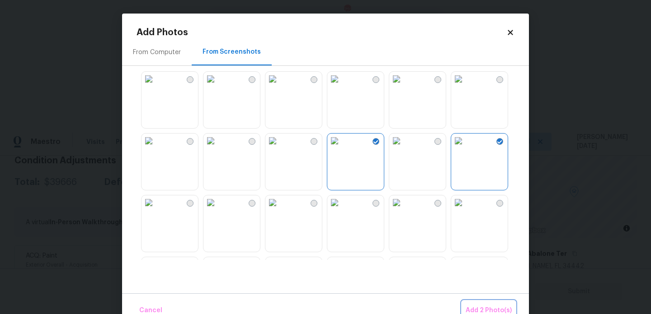
click at [483, 307] on span "Add 2 Photo(s)" at bounding box center [488, 310] width 46 height 11
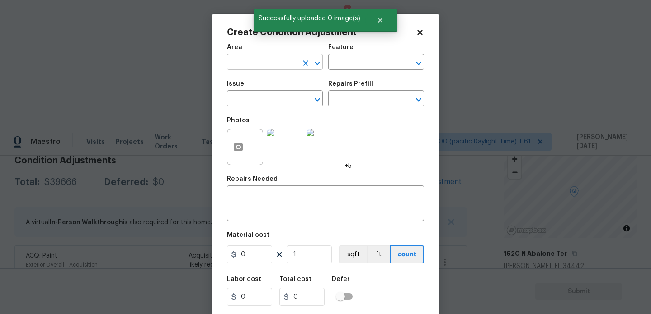
click at [243, 61] on input "text" at bounding box center [262, 63] width 70 height 14
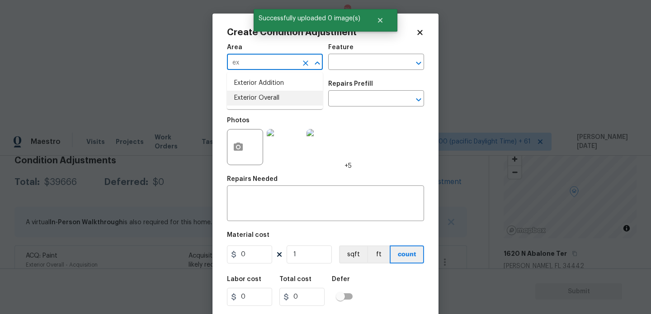
click at [266, 98] on li "Exterior Overall" at bounding box center [275, 98] width 96 height 15
type input "Exterior Overall"
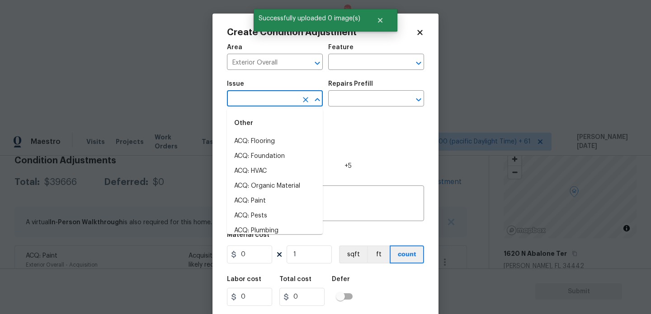
click at [266, 98] on input "text" at bounding box center [262, 100] width 70 height 14
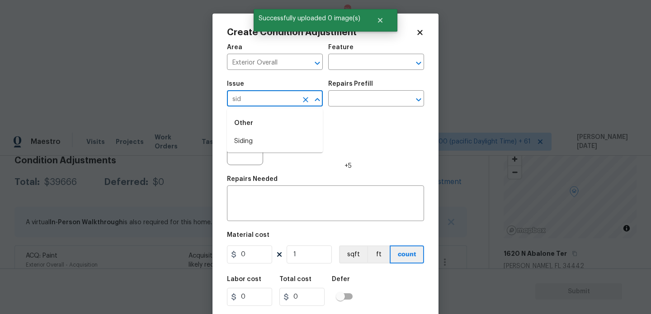
click at [260, 132] on div "Other" at bounding box center [275, 123] width 96 height 22
click at [260, 148] on li "Siding" at bounding box center [275, 141] width 96 height 15
type input "Siding"
click at [356, 65] on input "text" at bounding box center [363, 63] width 70 height 14
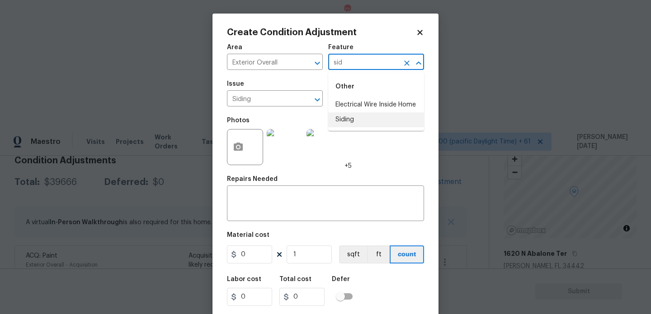
click at [353, 126] on li "Siding" at bounding box center [376, 119] width 96 height 15
type input "Siding"
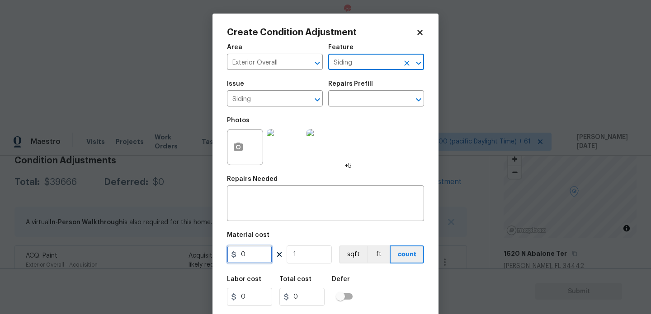
click at [258, 253] on input "0" at bounding box center [249, 255] width 45 height 18
type input "1200"
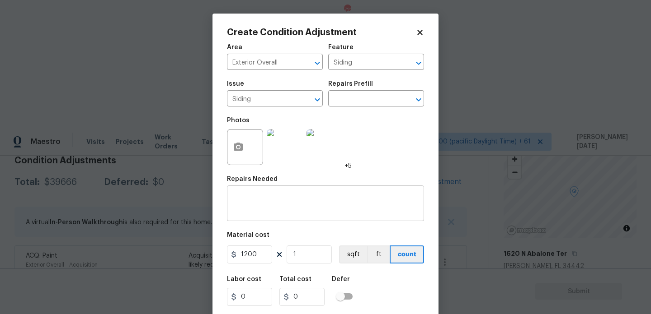
type input "1200"
click at [279, 207] on textarea at bounding box center [325, 204] width 186 height 19
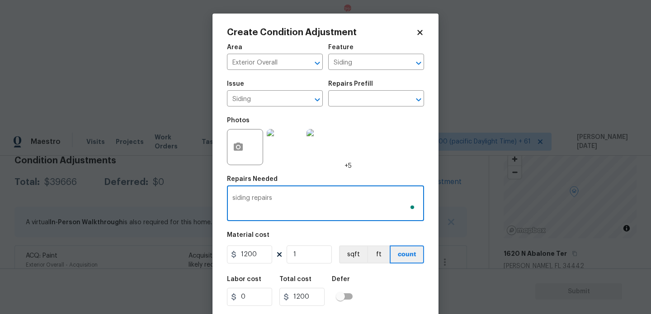
scroll to position [23, 0]
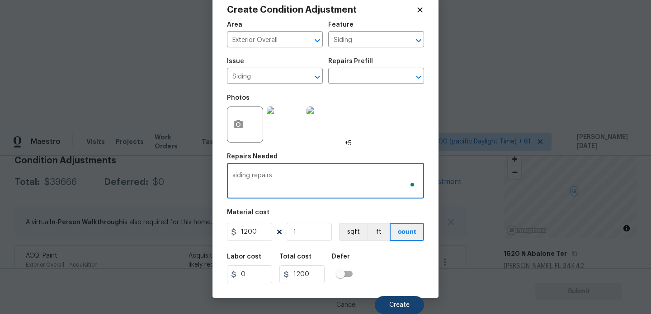
type textarea "siding repairs"
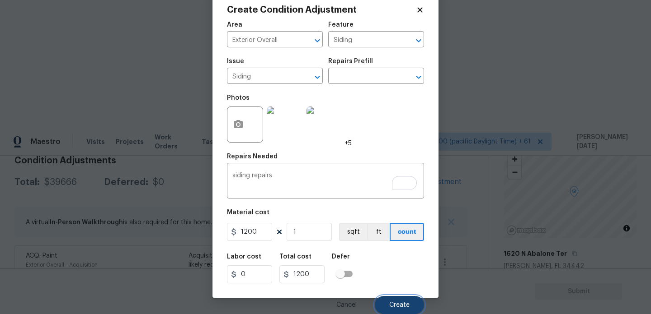
click at [396, 309] on span "Create" at bounding box center [399, 305] width 20 height 7
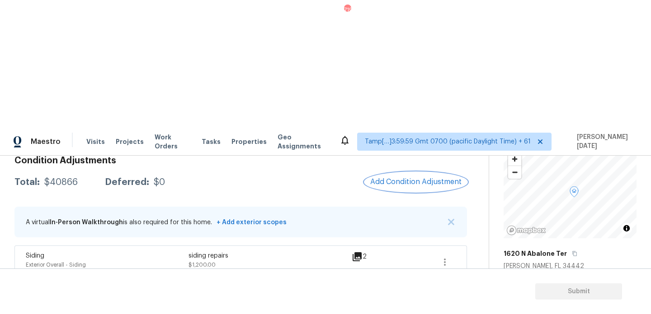
scroll to position [0, 0]
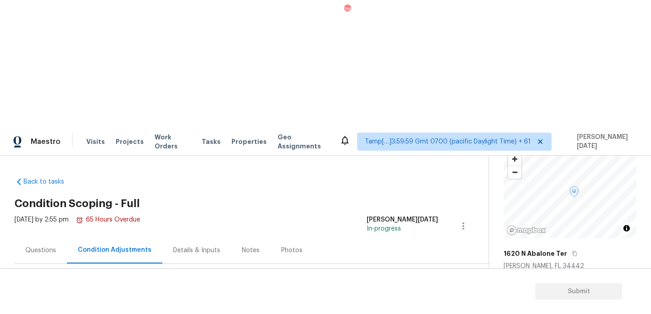
click at [44, 216] on div "[DATE] by 2:55 pm 65 Hours Overdue" at bounding box center [77, 227] width 126 height 22
click at [36, 246] on div "Questions" at bounding box center [40, 250] width 31 height 9
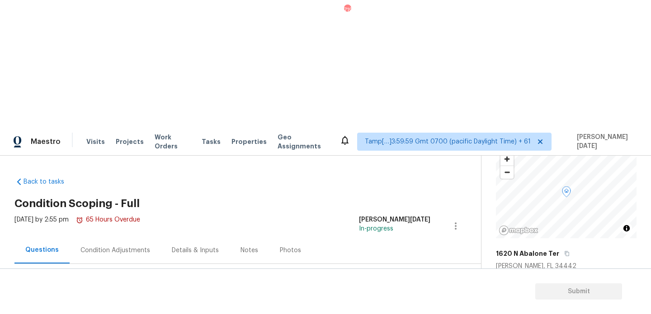
scroll to position [121, 0]
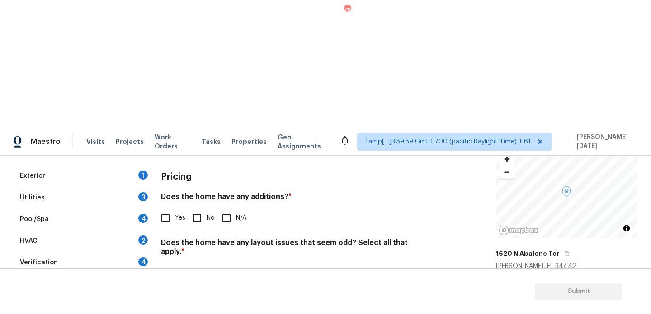
click at [302, 283] on input "Slope in [GEOGRAPHIC_DATA]" at bounding box center [307, 292] width 19 height 19
checkbox input "true"
click at [198, 209] on input "No" at bounding box center [196, 218] width 19 height 19
checkbox input "true"
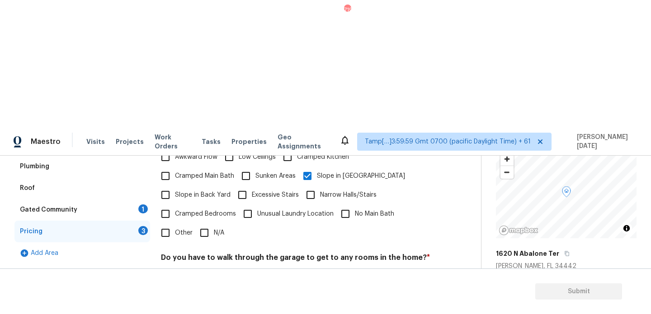
click at [210, 224] on input "N/A" at bounding box center [204, 233] width 19 height 19
click at [213, 224] on input "N/A" at bounding box center [204, 233] width 19 height 19
checkbox input "true"
click at [203, 270] on input "No" at bounding box center [196, 279] width 19 height 19
checkbox input "true"
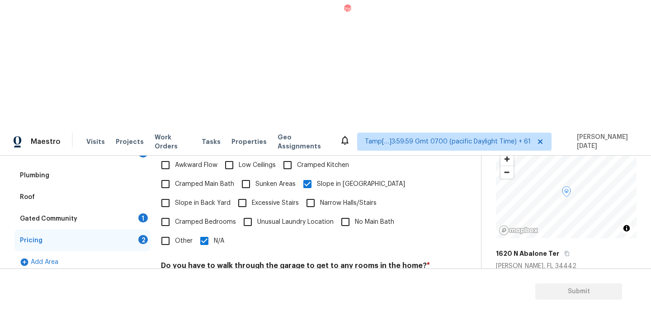
scroll to position [229, 0]
checkbox input "true"
